Goal: Information Seeking & Learning: Learn about a topic

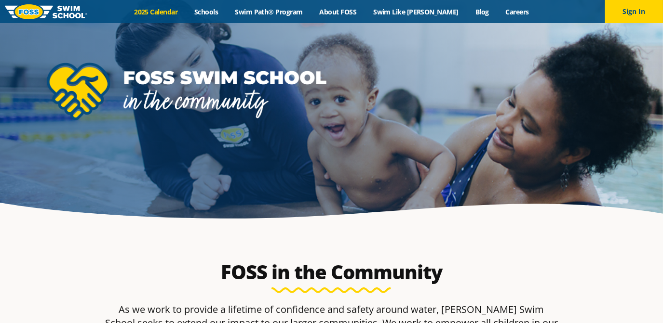
drag, startPoint x: 0, startPoint y: 0, endPoint x: 165, endPoint y: 7, distance: 165.5
click at [165, 7] on link "2025 Calendar" at bounding box center [156, 11] width 60 height 9
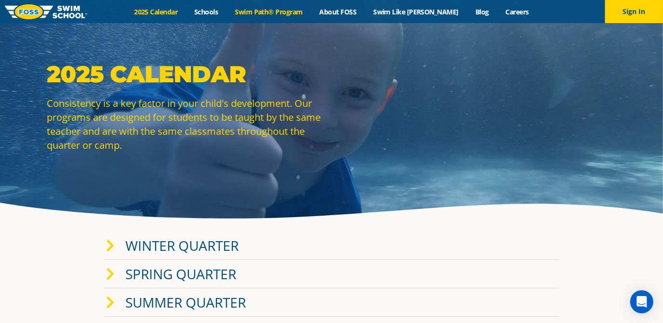
click at [280, 10] on link "Swim Path® Program" at bounding box center [269, 11] width 84 height 9
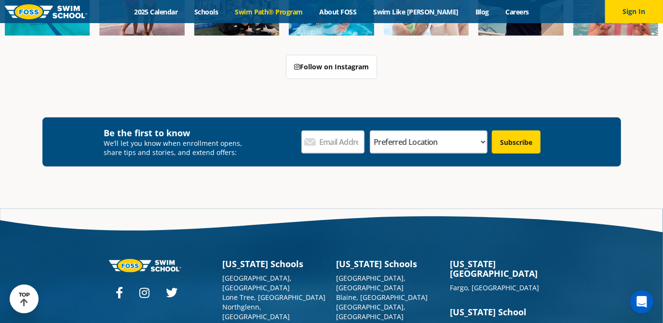
scroll to position [2839, 0]
